Goal: Transaction & Acquisition: Download file/media

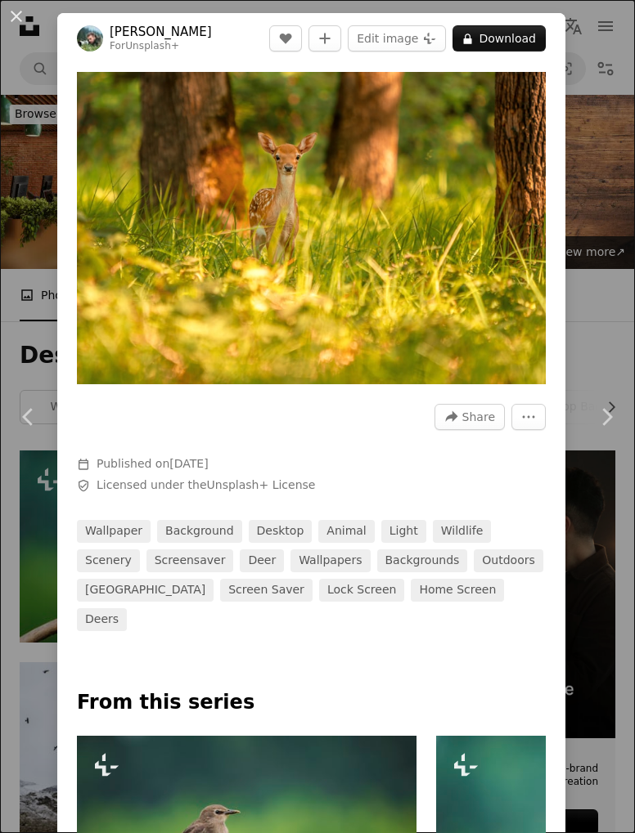
scroll to position [2980, 0]
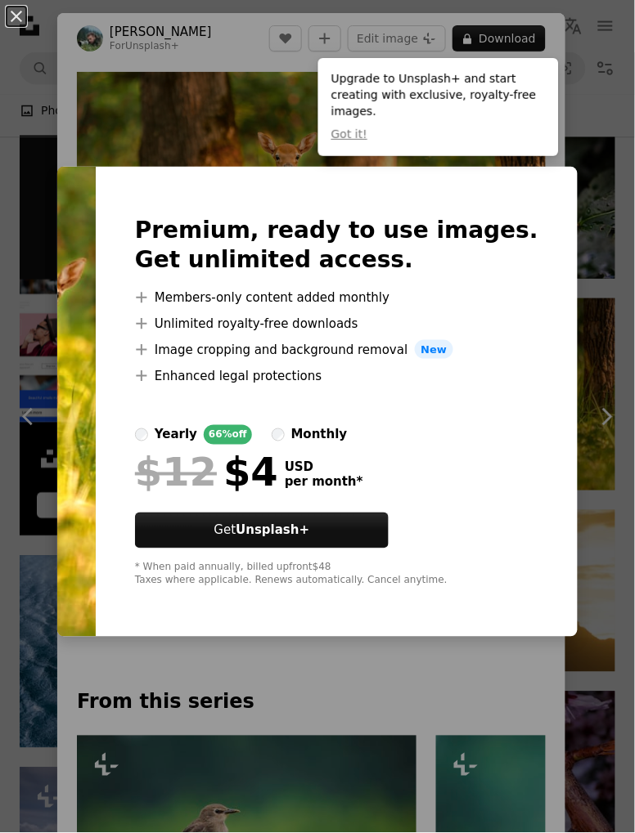
click at [476, 667] on div "An X shape Premium, ready to use images. Get unlimited access. A plus sign Memb…" at bounding box center [317, 416] width 635 height 833
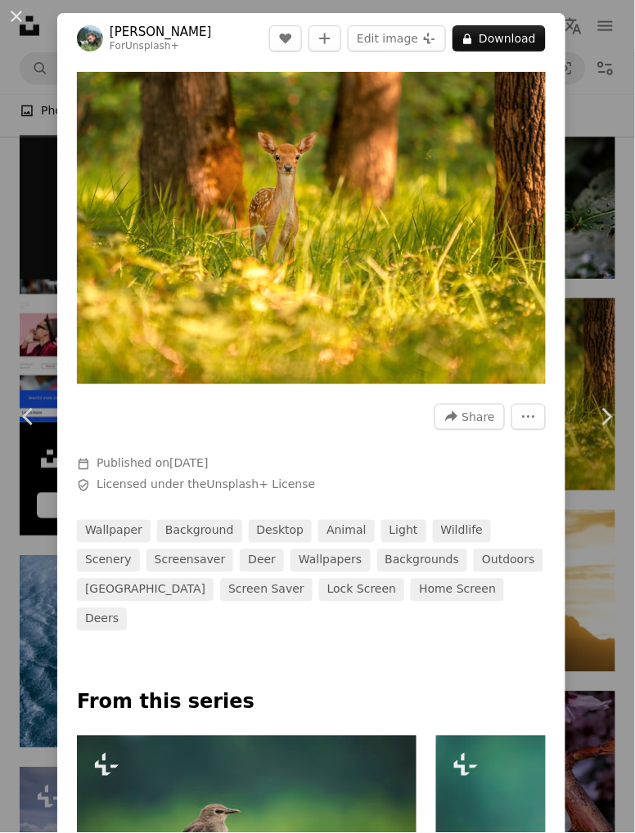
click at [16, 550] on div "An X shape Chevron left Chevron right [PERSON_NAME] For Unsplash+ A heart A plu…" at bounding box center [317, 416] width 635 height 833
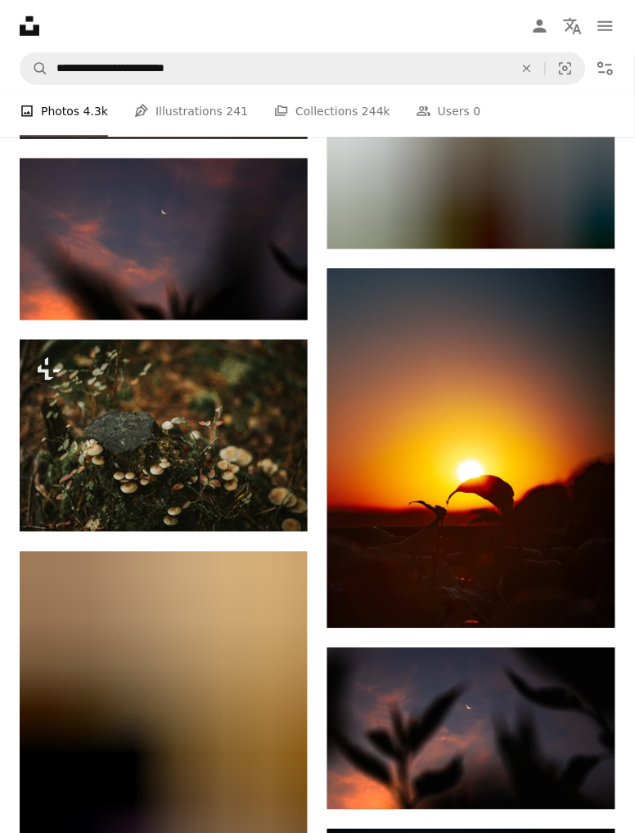
scroll to position [8928, 0]
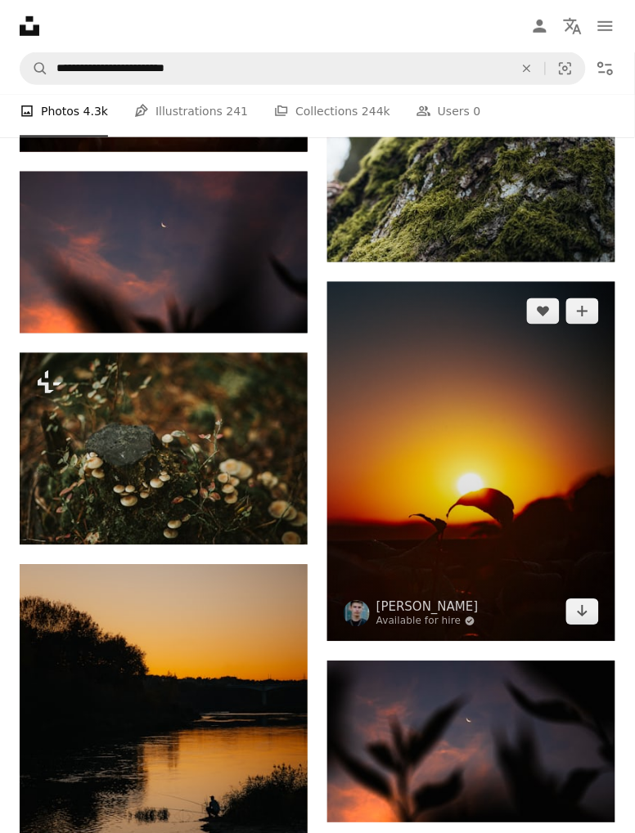
click at [523, 495] on img at bounding box center [471, 462] width 288 height 360
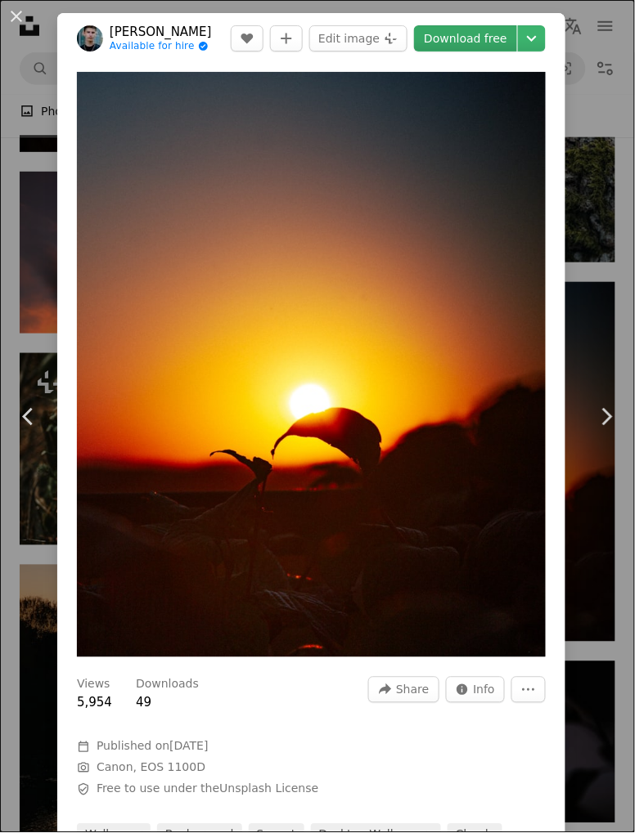
click at [485, 44] on link "Download free" at bounding box center [465, 38] width 103 height 26
